Goal: Task Accomplishment & Management: Use online tool/utility

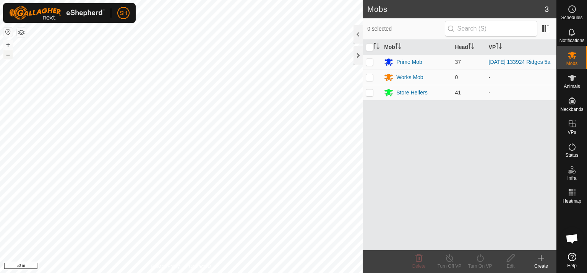
click at [10, 56] on button "–" at bounding box center [7, 54] width 9 height 9
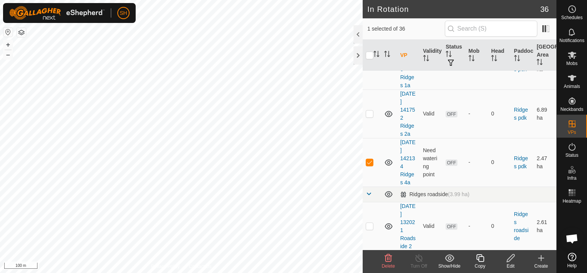
scroll to position [762, 0]
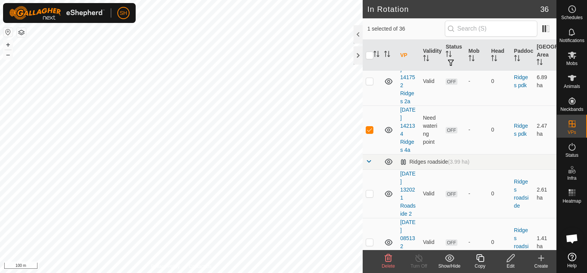
click at [512, 259] on icon at bounding box center [511, 257] width 10 height 9
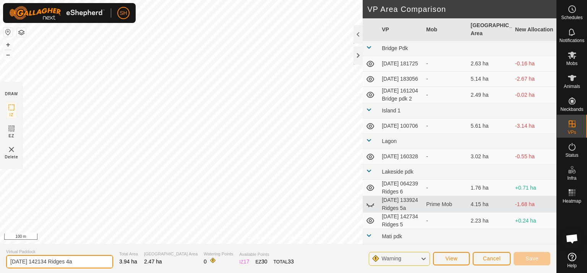
click at [83, 263] on input "[DATE] 142134 Ridges 4a" at bounding box center [59, 261] width 107 height 13
type input "[DATE] 142134 Ridges 4"
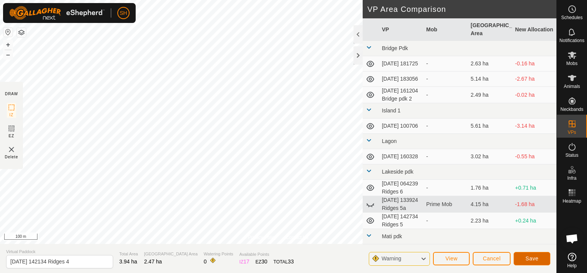
click at [531, 257] on span "Save" at bounding box center [532, 258] width 13 height 6
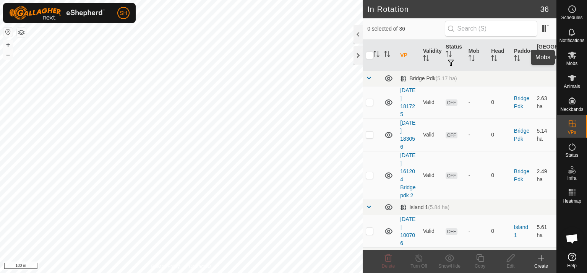
click at [570, 57] on icon at bounding box center [572, 54] width 9 height 9
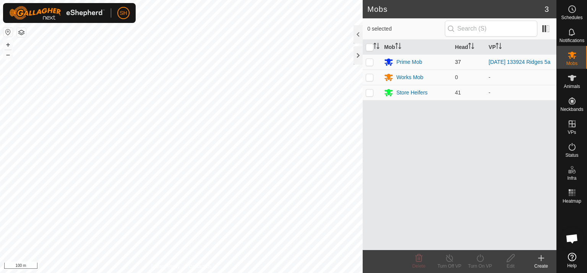
click at [366, 60] on p-checkbox at bounding box center [370, 62] width 8 height 6
checkbox input "true"
click at [480, 258] on icon at bounding box center [481, 257] width 10 height 9
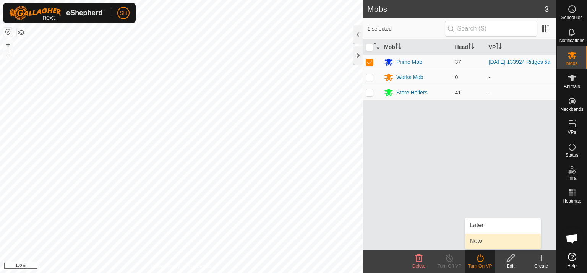
click at [479, 242] on link "Now" at bounding box center [503, 241] width 76 height 15
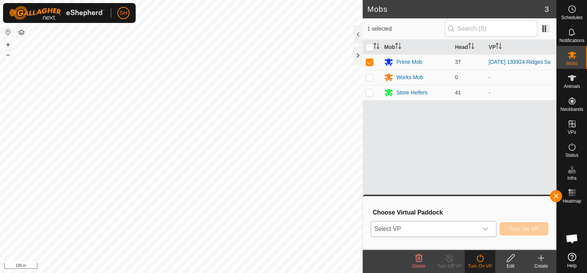
click at [487, 228] on icon "dropdown trigger" at bounding box center [485, 229] width 6 height 6
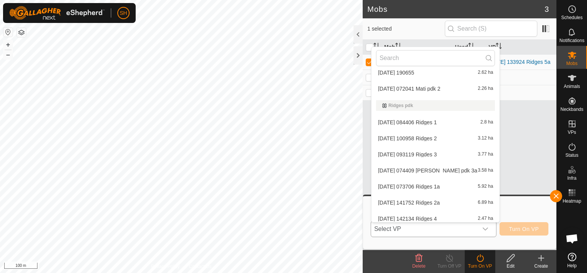
scroll to position [226, 0]
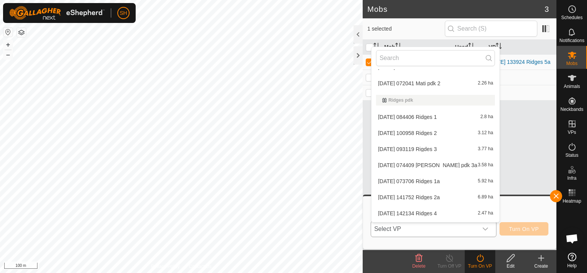
click at [435, 211] on li "[DATE] 142134 Ridges 4 2.47 ha" at bounding box center [436, 213] width 128 height 15
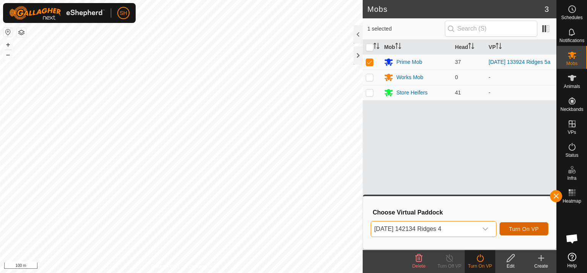
click at [523, 228] on span "Turn On VP" at bounding box center [524, 229] width 30 height 6
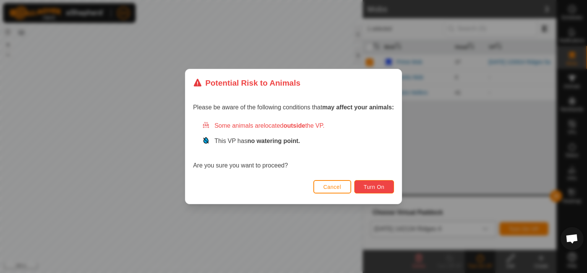
click at [378, 185] on span "Turn On" at bounding box center [374, 187] width 21 height 6
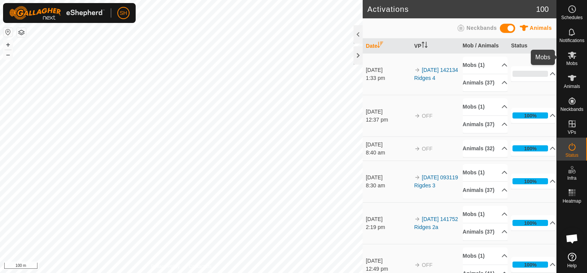
click at [578, 63] on span "Mobs" at bounding box center [572, 63] width 11 height 5
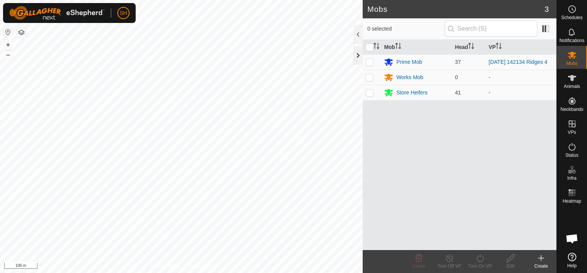
click at [357, 58] on div at bounding box center [358, 55] width 9 height 18
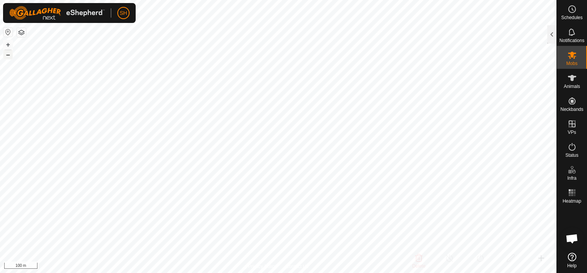
click at [10, 57] on button "–" at bounding box center [7, 54] width 9 height 9
